Goal: Go to known website: Access a specific website the user already knows

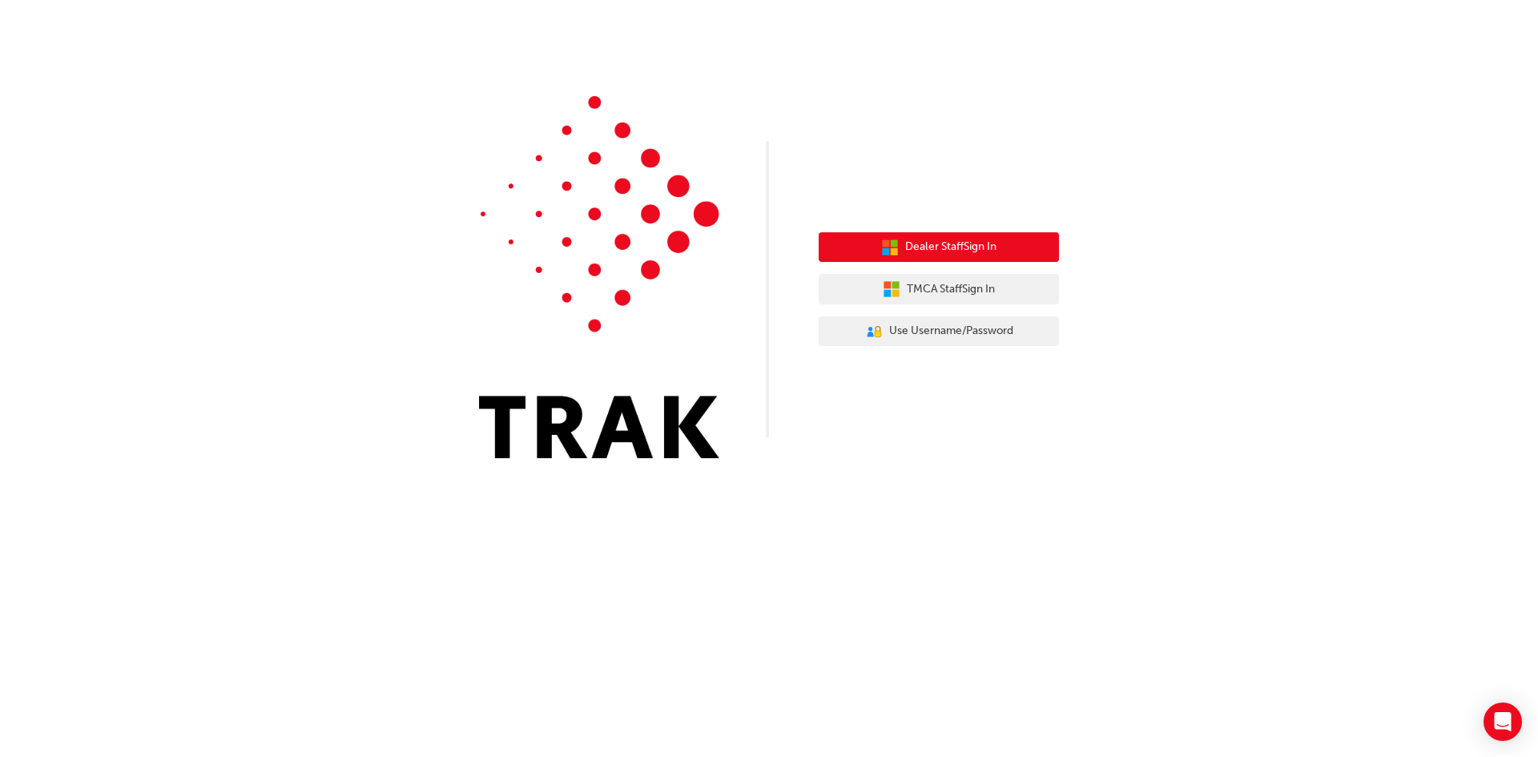
click at [857, 240] on button "Dealer Staff Sign In" at bounding box center [939, 247] width 240 height 30
